Goal: Transaction & Acquisition: Obtain resource

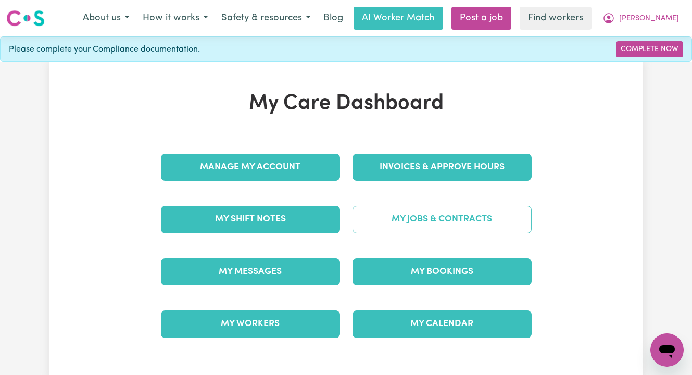
click at [430, 222] on link "My Jobs & Contracts" at bounding box center [442, 219] width 179 height 27
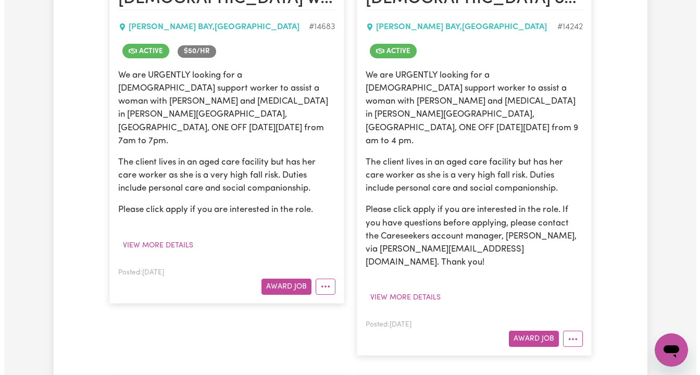
scroll to position [301, 0]
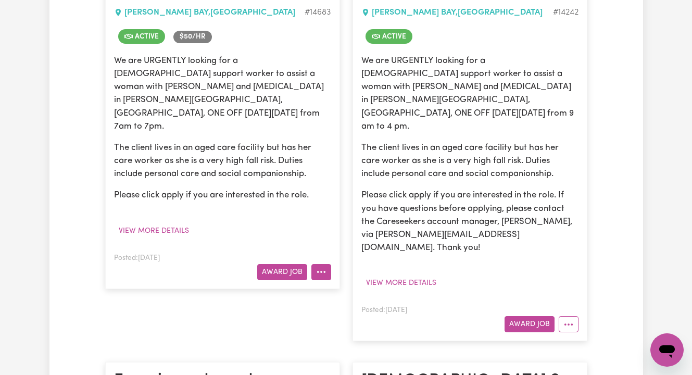
click at [318, 267] on icon "More options" at bounding box center [321, 272] width 10 height 10
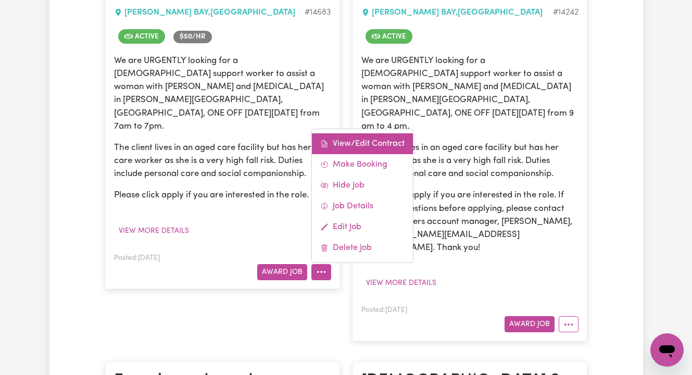
click at [354, 133] on link "View/Edit Contract" at bounding box center [362, 143] width 101 height 21
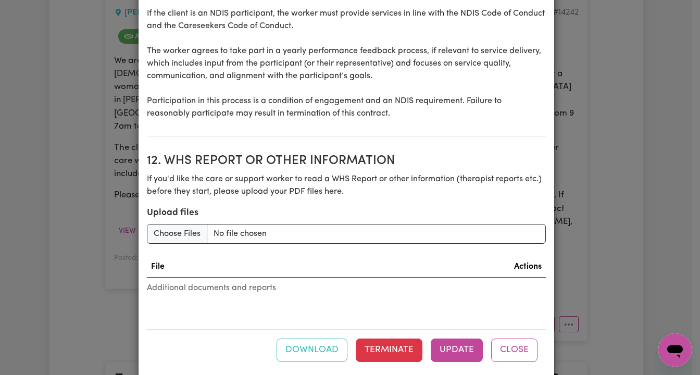
scroll to position [1449, 0]
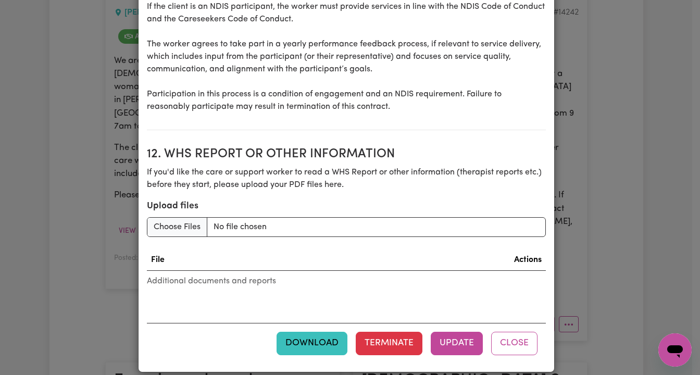
click at [305, 332] on button "Download" at bounding box center [312, 343] width 71 height 23
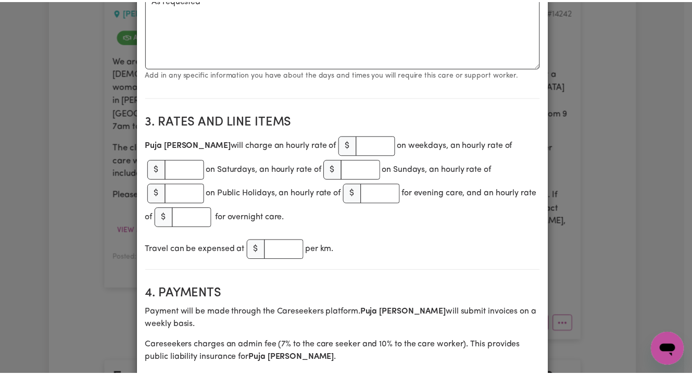
scroll to position [0, 0]
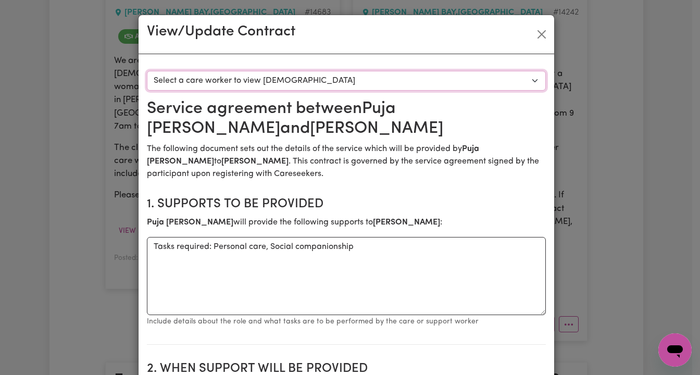
click at [454, 78] on select "Select a care worker to view [DEMOGRAPHIC_DATA] #10480 - [PERSON_NAME] (contrac…" at bounding box center [346, 81] width 399 height 20
click at [538, 32] on button "Close" at bounding box center [541, 34] width 17 height 17
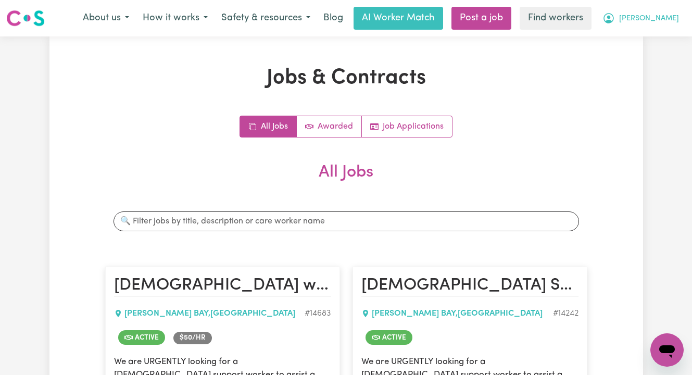
click at [671, 15] on span "Geoff" at bounding box center [649, 18] width 60 height 11
click at [649, 52] on link "Logout" at bounding box center [644, 60] width 82 height 20
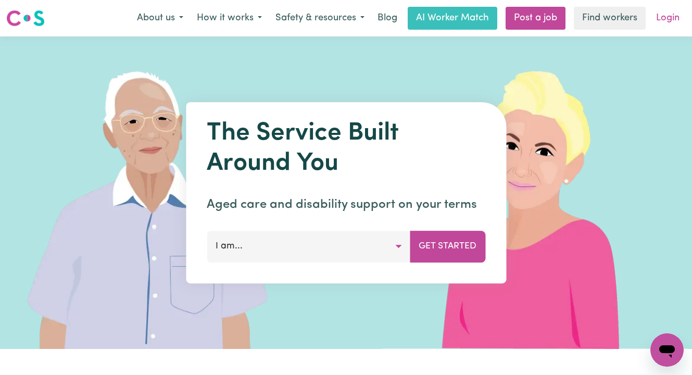
click at [672, 15] on link "Login" at bounding box center [668, 18] width 36 height 23
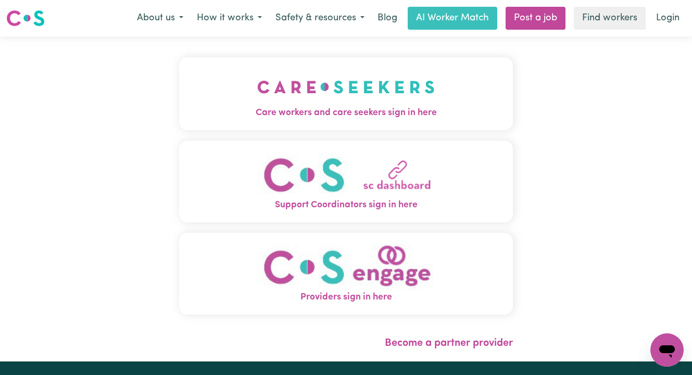
click at [308, 111] on span "Care workers and care seekers sign in here" at bounding box center [346, 113] width 334 height 14
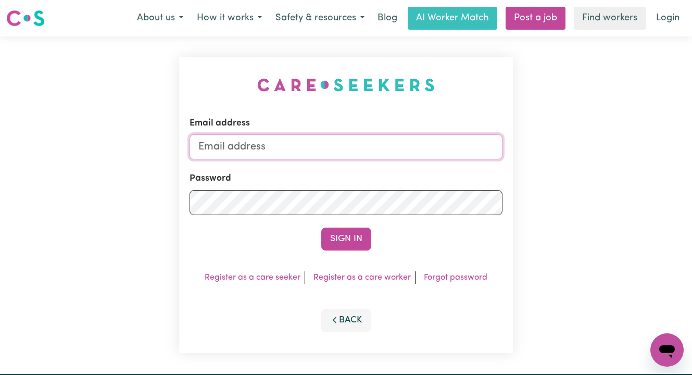
click at [334, 150] on input "Email address" at bounding box center [346, 146] width 313 height 25
type input "superuser~BenjaminJaenschEmpowrd@careseekers.com.au"
click at [321, 228] on button "Sign In" at bounding box center [346, 239] width 50 height 23
